Goal: Navigation & Orientation: Understand site structure

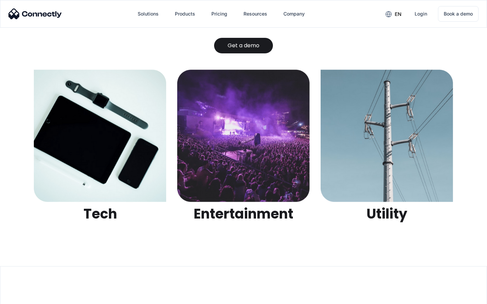
scroll to position [2135, 0]
